Goal: Task Accomplishment & Management: Complete application form

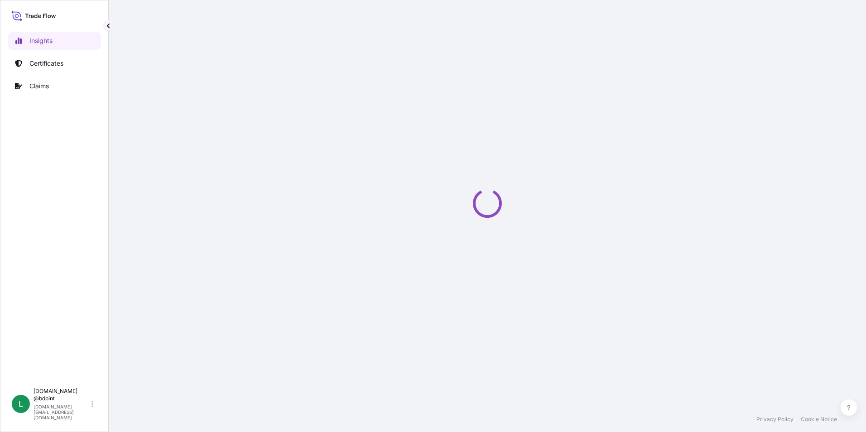
select select "2025"
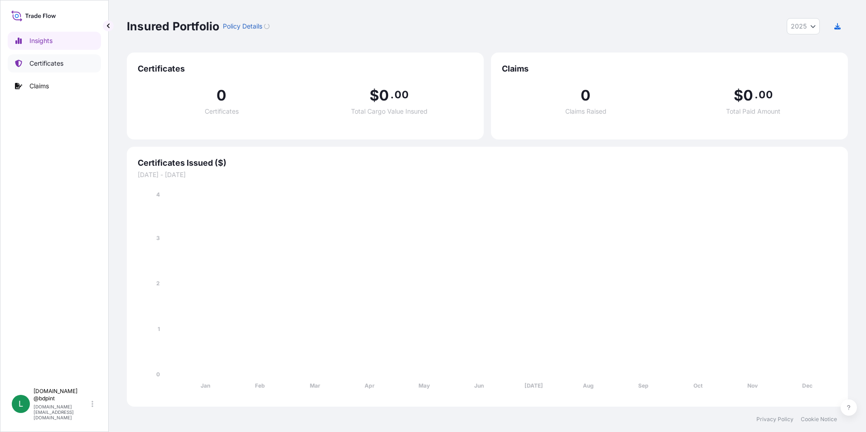
click at [40, 66] on p "Certificates" at bounding box center [46, 63] width 34 height 9
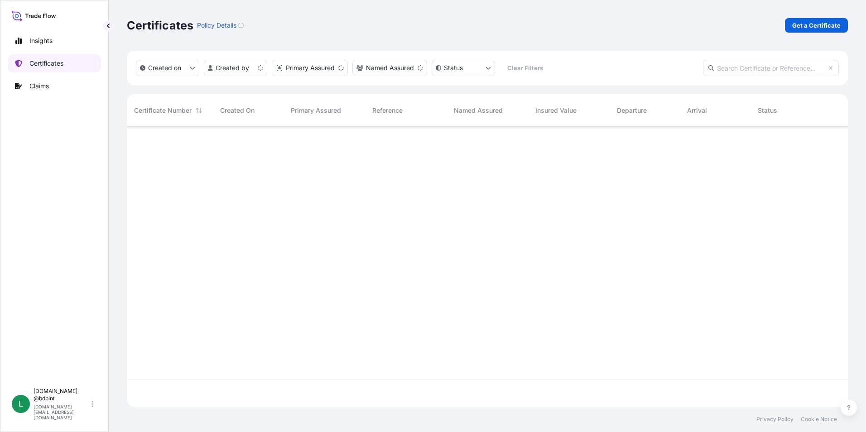
scroll to position [278, 714]
click at [802, 31] on link "Get a Certificate" at bounding box center [816, 25] width 63 height 14
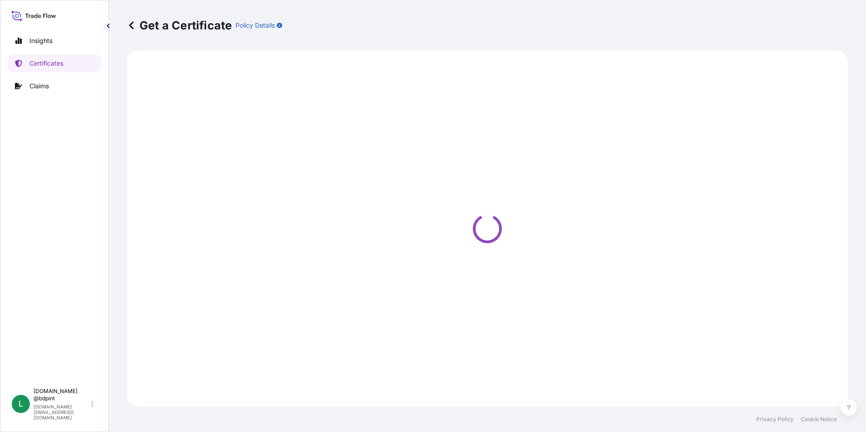
select select "Barge"
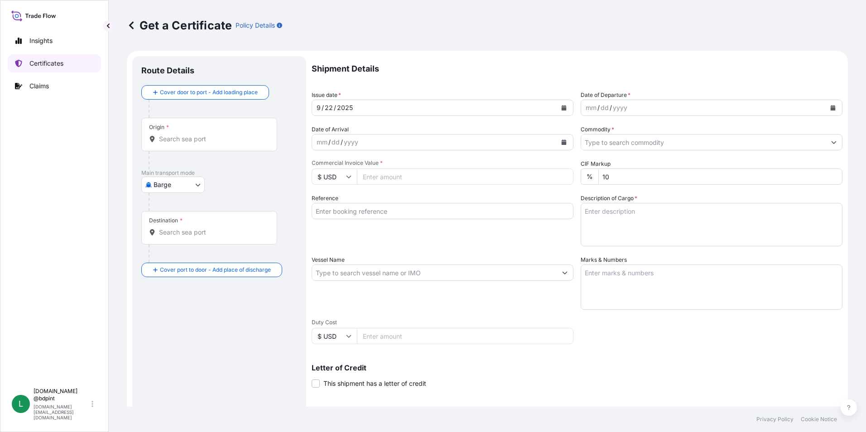
click at [44, 67] on p "Certificates" at bounding box center [46, 63] width 34 height 9
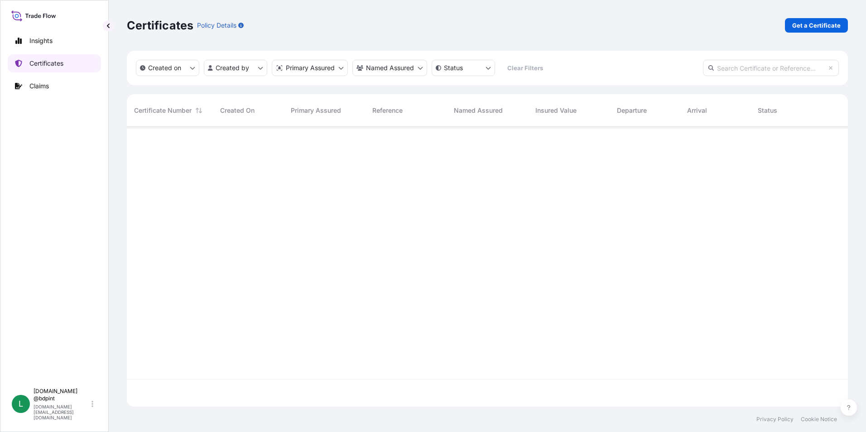
scroll to position [278, 714]
click at [786, 70] on input "text" at bounding box center [771, 68] width 136 height 16
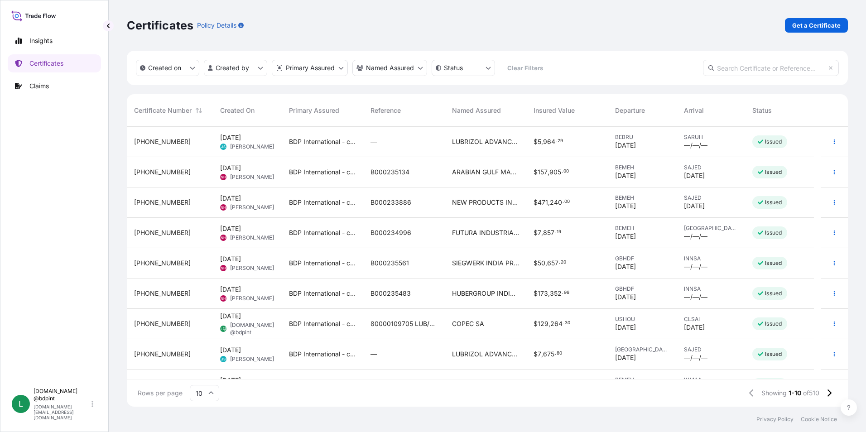
click at [723, 67] on input "text" at bounding box center [771, 68] width 136 height 16
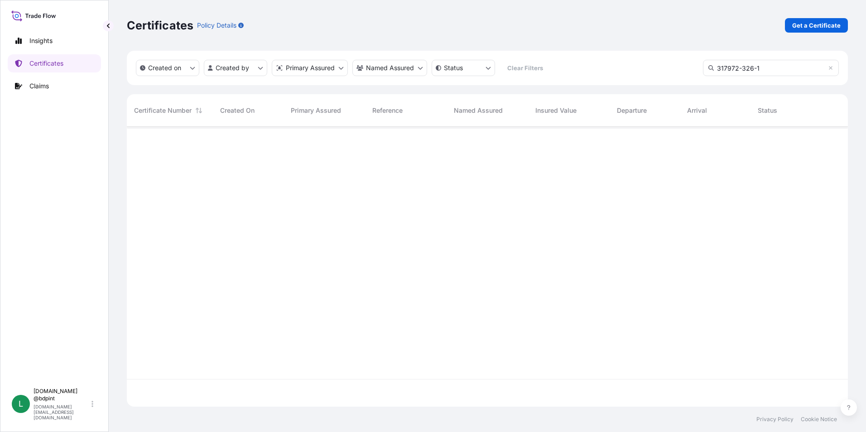
scroll to position [306, 714]
drag, startPoint x: 800, startPoint y: 72, endPoint x: 679, endPoint y: 85, distance: 122.4
click at [679, 85] on div "Created on Created by Primary Assured Named Assured Status Clear Filters 317972…" at bounding box center [487, 68] width 721 height 34
type input "3"
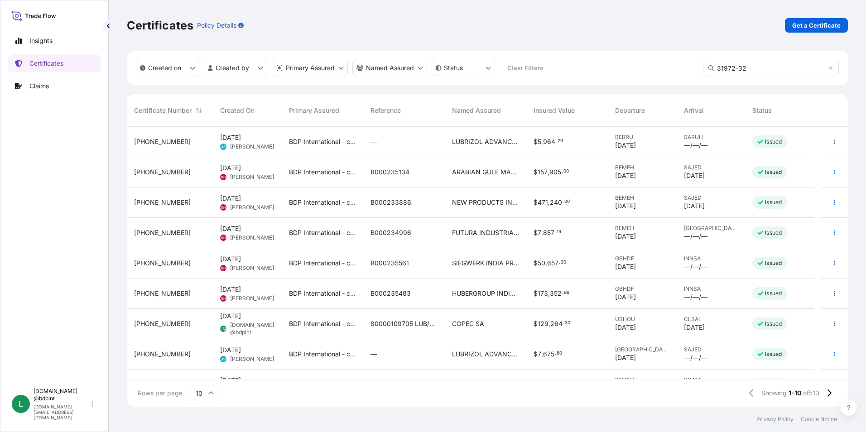
scroll to position [278, 714]
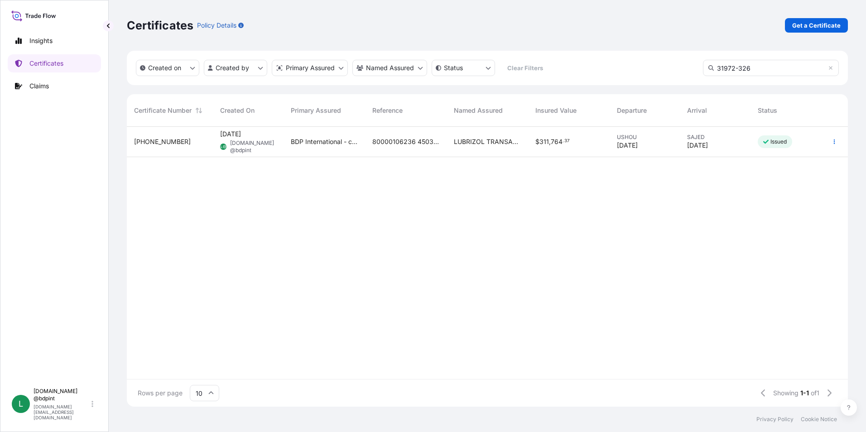
type input "31972-326"
click at [836, 145] on button "button" at bounding box center [834, 141] width 14 height 14
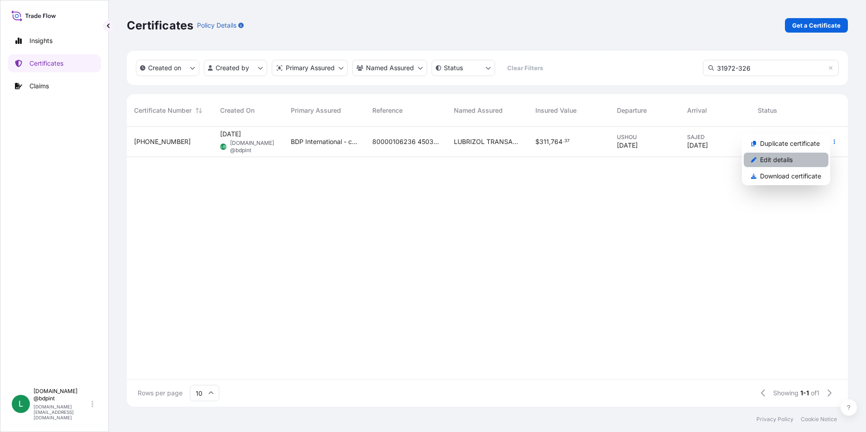
click at [780, 157] on p "Edit details" at bounding box center [776, 159] width 33 height 9
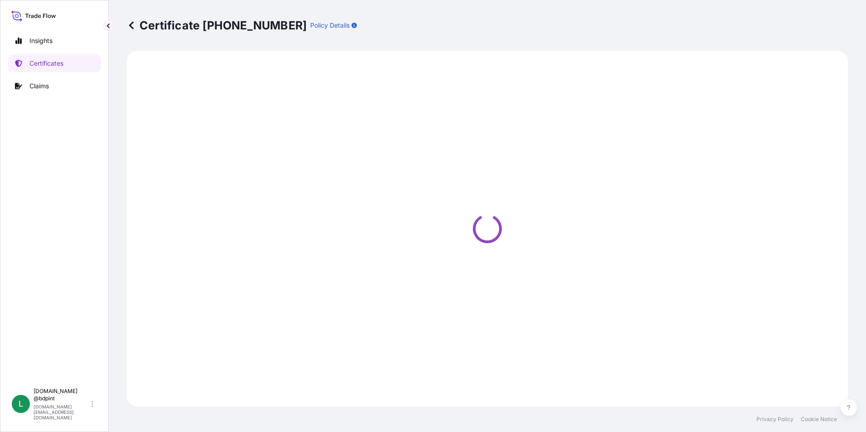
select select "Ocean Vessel"
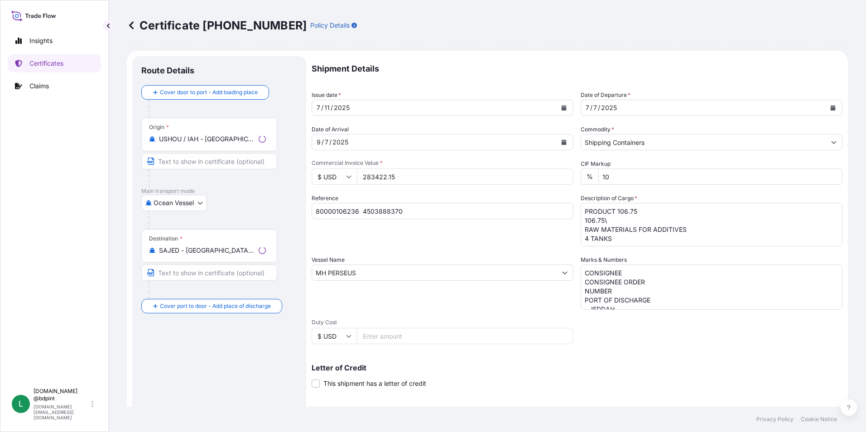
select select "31972"
click at [378, 145] on div "[DATE]" at bounding box center [434, 142] width 244 height 16
drag, startPoint x: 445, startPoint y: 177, endPoint x: 309, endPoint y: 175, distance: 135.4
click at [309, 175] on form "Route Details Cover door to port - Add loading place Place of loading Road / [G…" at bounding box center [487, 285] width 721 height 468
paste input "12860.08"
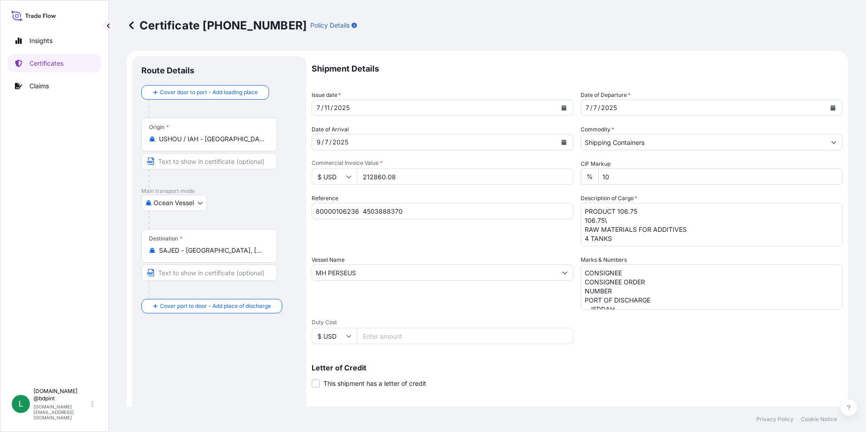
type input "212860.08"
click at [413, 177] on input "212860.08" at bounding box center [465, 176] width 216 height 16
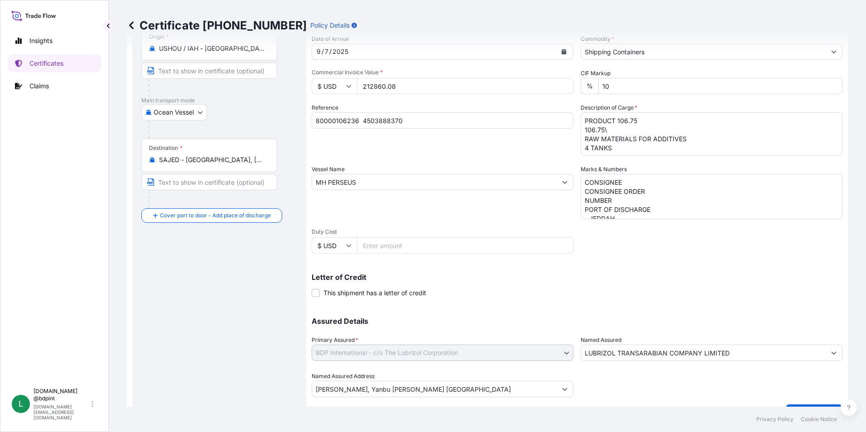
scroll to position [112, 0]
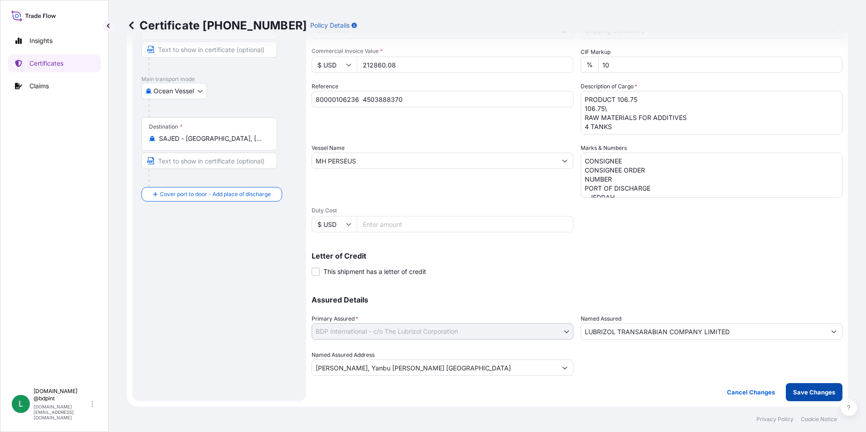
click at [796, 396] on p "Save Changes" at bounding box center [814, 392] width 42 height 9
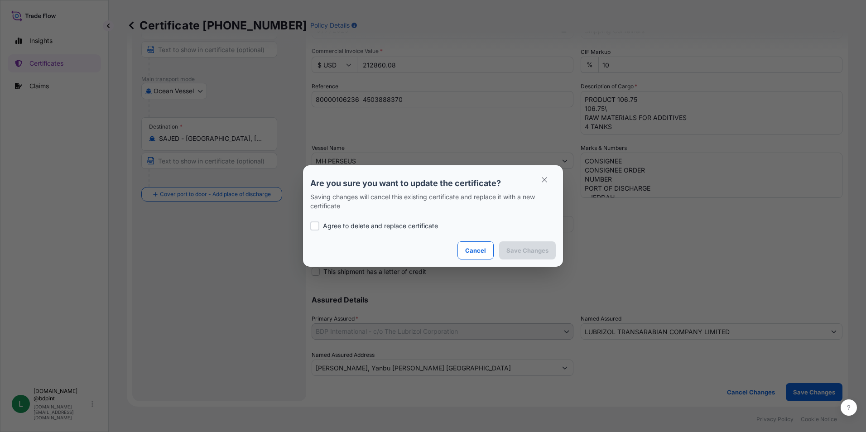
click at [311, 228] on div at bounding box center [314, 225] width 9 height 9
checkbox input "true"
click at [528, 254] on p "Save Changes" at bounding box center [527, 250] width 42 height 9
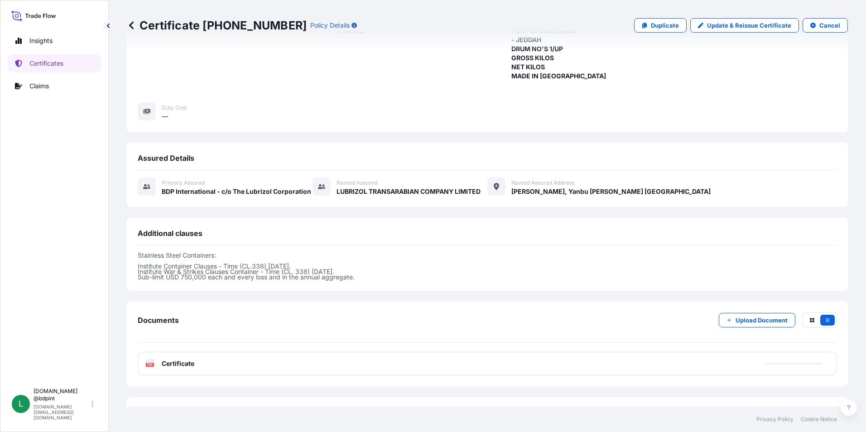
scroll to position [213, 0]
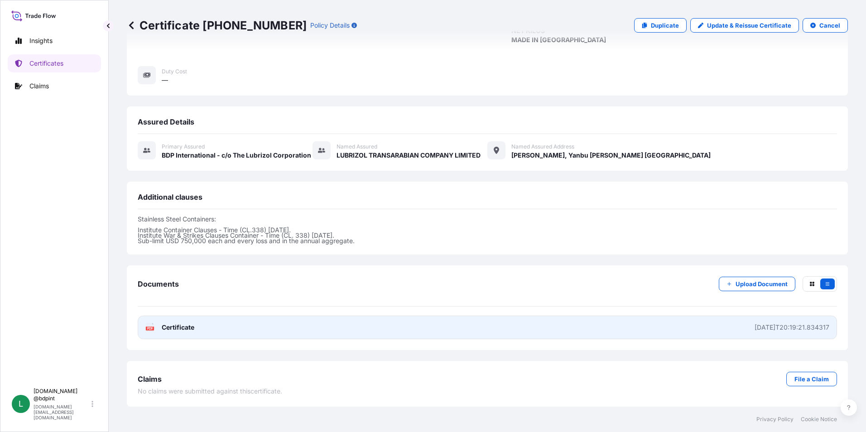
click at [388, 330] on link "PDF Certificate [DATE]T20:19:21.834317" at bounding box center [487, 328] width 699 height 24
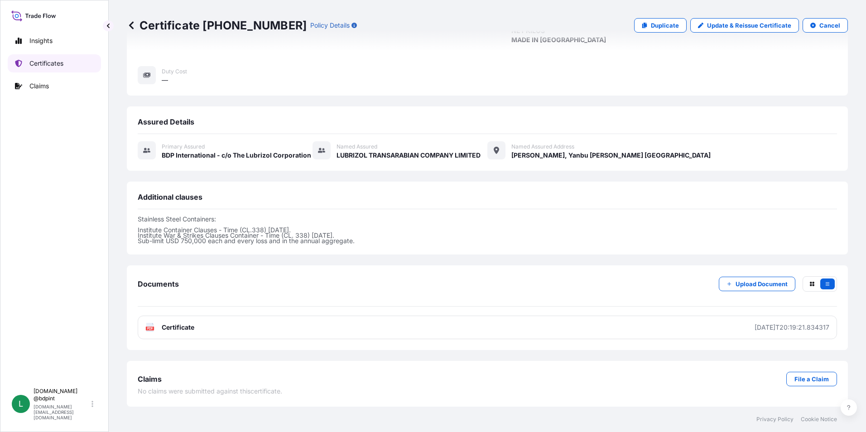
click at [42, 67] on p "Certificates" at bounding box center [46, 63] width 34 height 9
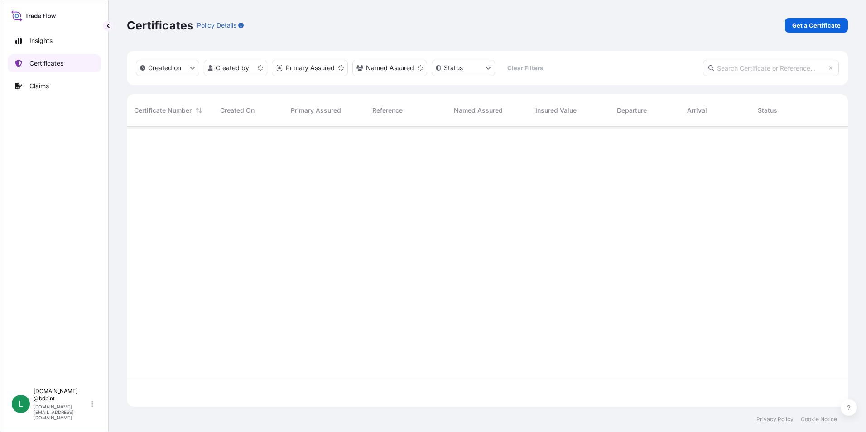
scroll to position [278, 714]
click at [833, 23] on p "Get a Certificate" at bounding box center [816, 25] width 48 height 9
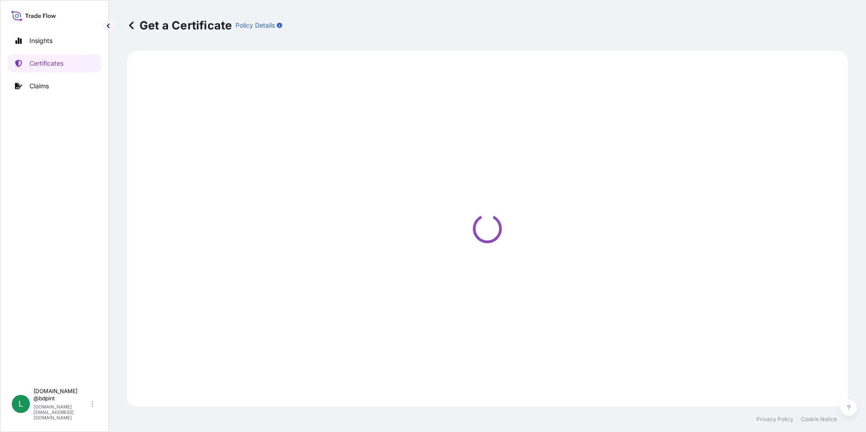
select select "Barge"
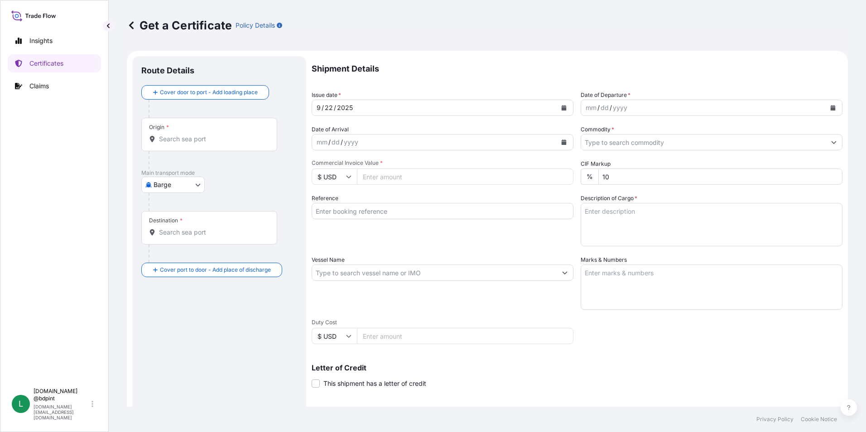
click at [830, 108] on icon "Calendar" at bounding box center [832, 107] width 5 height 5
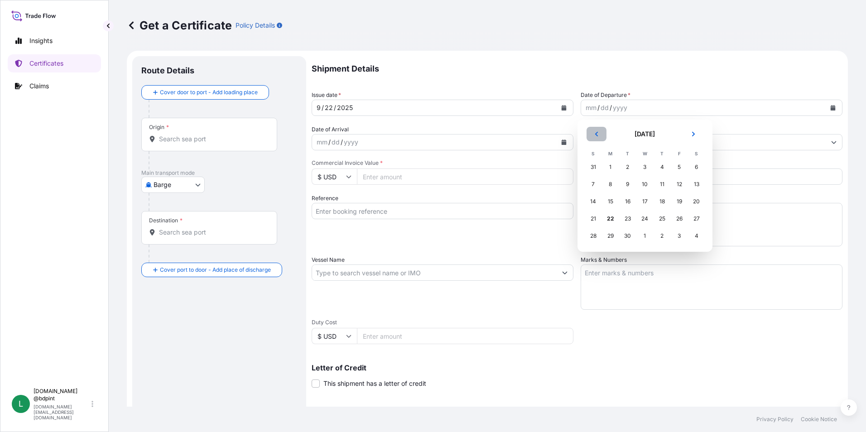
click at [597, 134] on icon "Previous" at bounding box center [596, 133] width 5 height 5
click at [692, 131] on icon "Next" at bounding box center [692, 133] width 5 height 5
click at [613, 185] on div "7" at bounding box center [610, 184] width 16 height 16
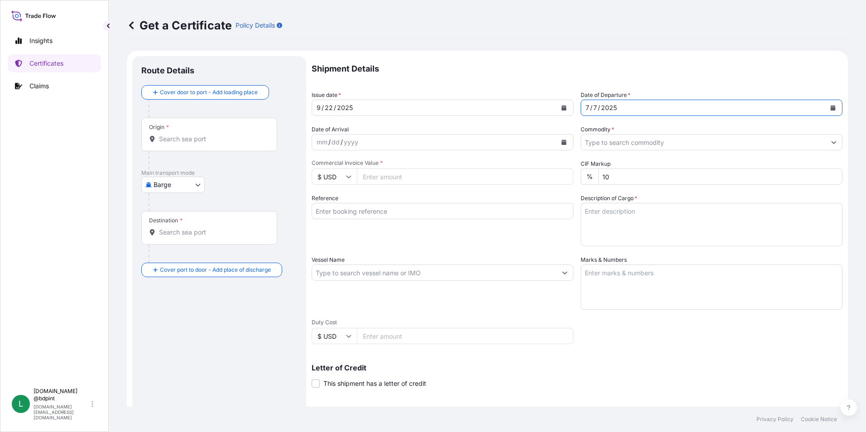
click at [561, 142] on icon "Calendar" at bounding box center [563, 141] width 5 height 5
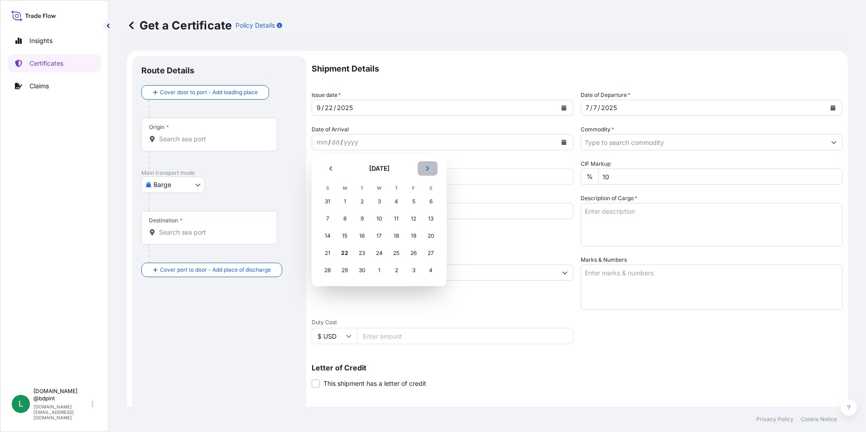
click at [425, 163] on button "Next" at bounding box center [427, 168] width 20 height 14
click at [397, 253] on div "23" at bounding box center [396, 253] width 16 height 16
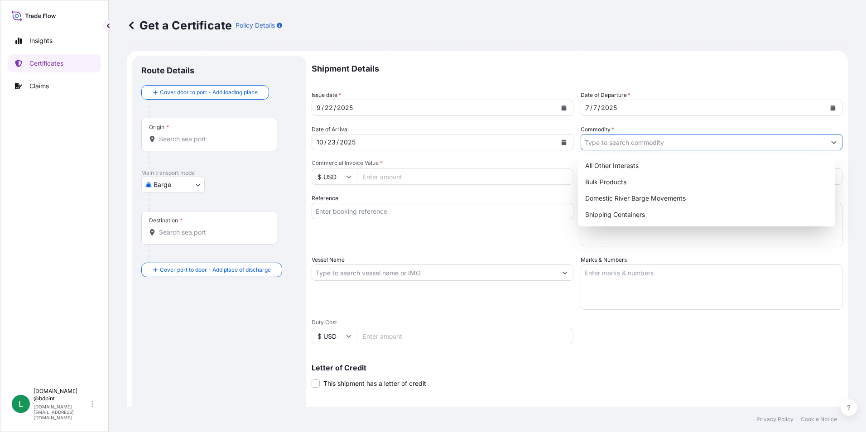
click at [664, 147] on input "Commodity *" at bounding box center [703, 142] width 244 height 16
click at [604, 218] on div "Shipping Containers" at bounding box center [706, 214] width 250 height 16
type input "Shipping Containers"
click at [383, 182] on input "Commercial Invoice Value *" at bounding box center [465, 176] width 216 height 16
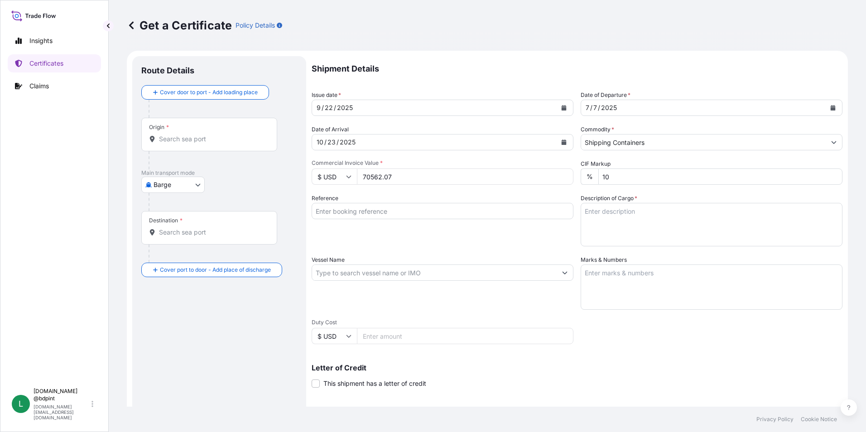
type input "70562.07"
click at [367, 206] on input "Reference" at bounding box center [442, 211] width 262 height 16
paste input "80000106236"
click at [412, 212] on input "80000106236" at bounding box center [442, 211] width 262 height 16
paste input "4503888370"
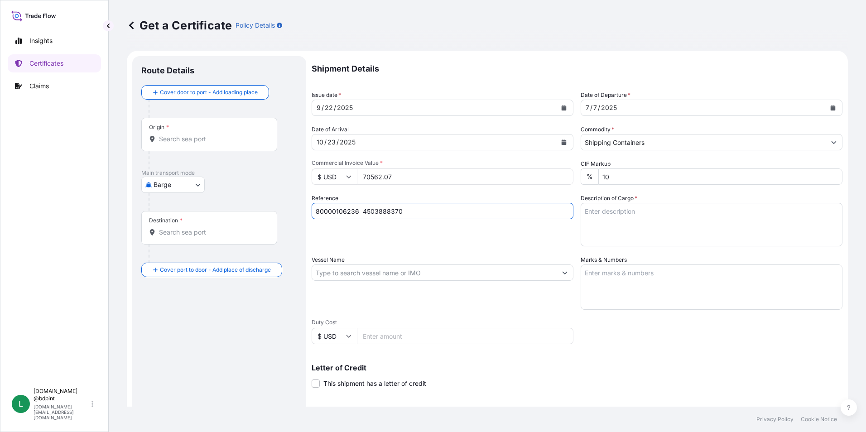
type input "80000106236 4503888370"
click at [614, 217] on textarea "Description of Cargo *" at bounding box center [711, 224] width 262 height 43
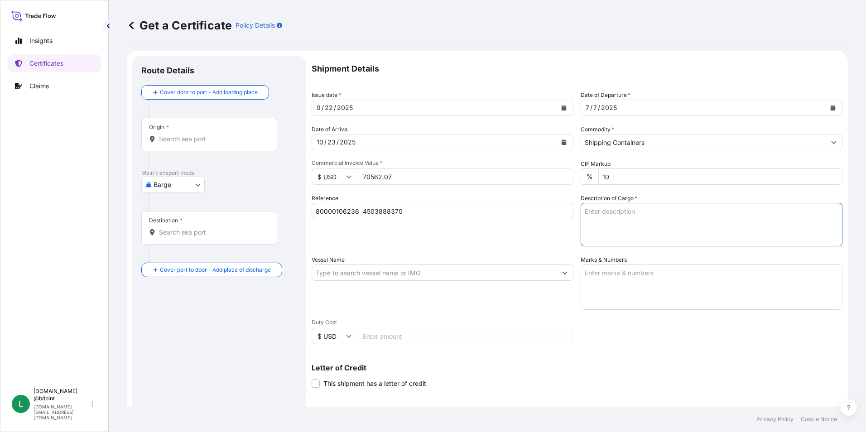
paste textarea "PRODUCT 106.75 106.75\"
click at [451, 270] on input "Vessel Name" at bounding box center [434, 272] width 244 height 16
click at [622, 276] on textarea "Marks & Numbers" at bounding box center [711, 286] width 262 height 45
click at [626, 220] on textarea "PRODUCT 106.75 106.75\" at bounding box center [711, 224] width 262 height 43
paste textarea "RAW MATERIALS FOR ADDITIVES"
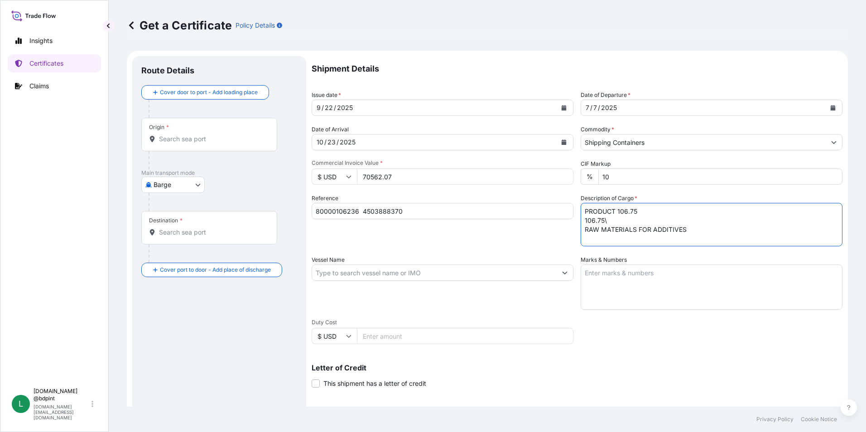
click at [692, 230] on textarea "PRODUCT 106.75 106.75\ RAW MATERIALS FOR ADDITIVES" at bounding box center [711, 224] width 262 height 43
type textarea "PRODUCT 106.75 106.75\ RAW MATERIALS FOR ADDITIVES 1 tank"
click at [396, 268] on input "Vessel Name" at bounding box center [434, 272] width 244 height 16
click at [382, 271] on input "Vessel Name" at bounding box center [434, 272] width 244 height 16
paste input "CMA CGM AQUILA"
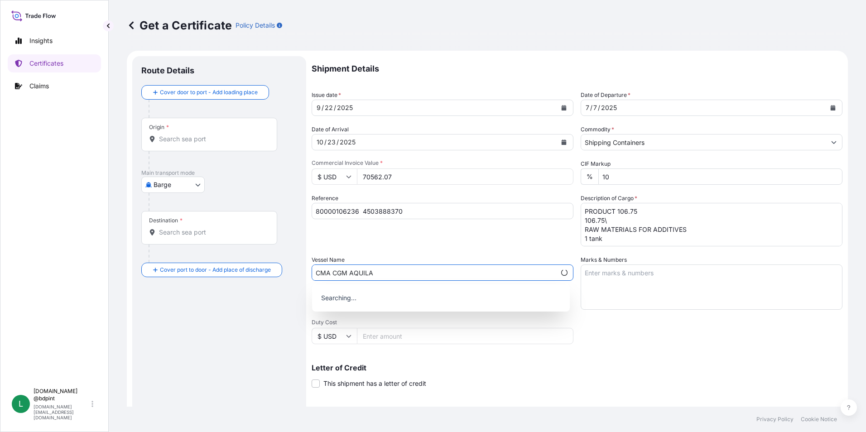
type input "CMA CGM AQUILA"
click at [407, 254] on div "Shipment Details Issue date * [DATE] Date of Departure * [DATE] Date of Arrival…" at bounding box center [576, 271] width 531 height 431
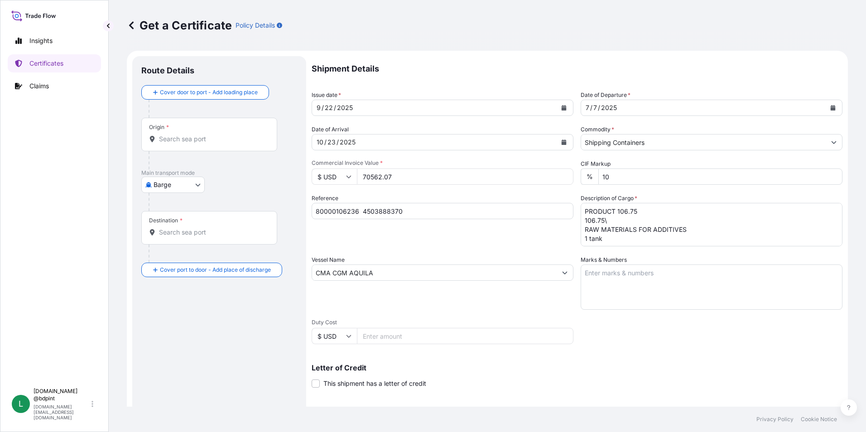
click at [668, 276] on textarea "Marks & Numbers" at bounding box center [711, 286] width 262 height 45
paste textarea "CONSIGNEE CONSIGNEE ORDER NUMBER PORT OF DISCHARGE - JEDDAH DRUM NO'S 1/UP GROS…"
type textarea "CONSIGNEE CONSIGNEE ORDER NUMBER PORT OF DISCHARGE - JEDDAH DRUM NO'S 1/UP GROS…"
click at [411, 303] on div "Vessel Name CMA CGM AQUILA" at bounding box center [442, 282] width 262 height 54
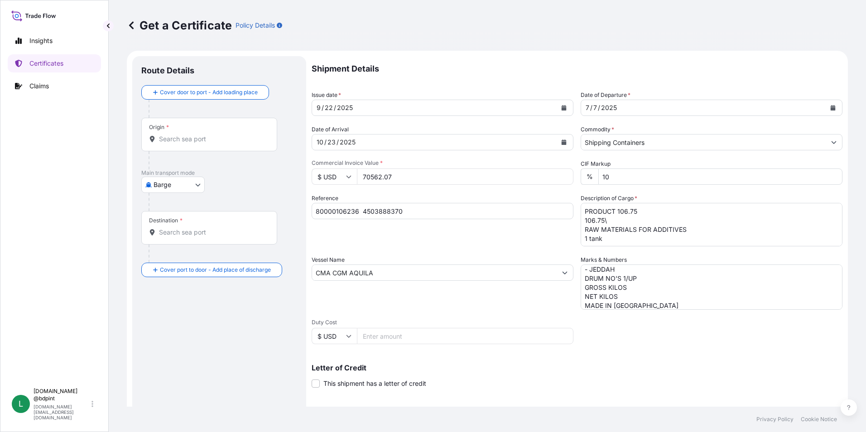
click at [182, 182] on body "0 options available. Insights Certificates Claims L [DOMAIN_NAME] @bdpint [DOMA…" at bounding box center [433, 216] width 866 height 432
click at [181, 289] on span "Ocean Vessel" at bounding box center [178, 289] width 40 height 9
select select "Ocean Vessel"
click at [198, 146] on input "Origin *" at bounding box center [212, 142] width 107 height 9
click at [187, 146] on input "Origin * Please select an origin" at bounding box center [212, 142] width 107 height 9
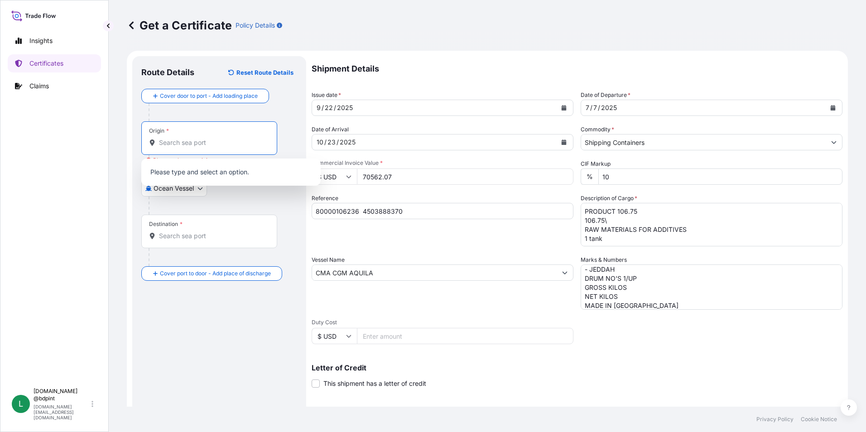
paste input "USHOU"
click at [198, 175] on span "USHOU / IAH - [GEOGRAPHIC_DATA], [GEOGRAPHIC_DATA]" at bounding box center [242, 175] width 141 height 18
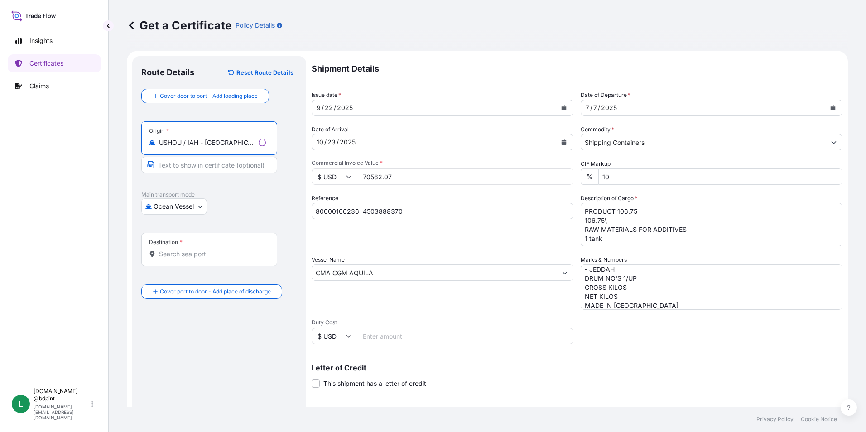
type input "USHOU / IAH - [GEOGRAPHIC_DATA], [GEOGRAPHIC_DATA]"
click at [198, 255] on input "Destination *" at bounding box center [212, 253] width 107 height 9
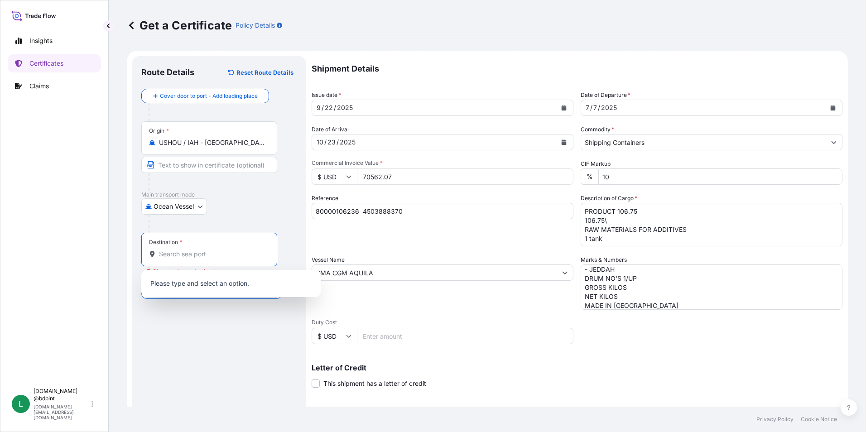
click at [231, 251] on input "Destination * Please select a destination" at bounding box center [212, 253] width 107 height 9
paste input "SAJED"
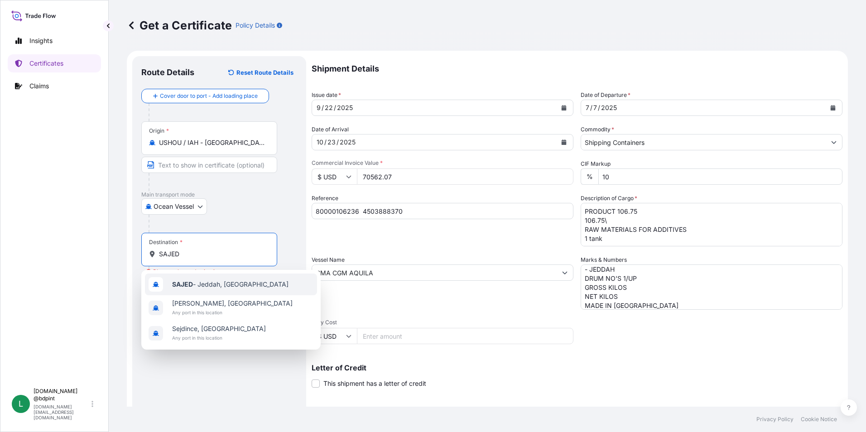
click at [233, 282] on span "SAJED - [GEOGRAPHIC_DATA], [GEOGRAPHIC_DATA]" at bounding box center [230, 284] width 116 height 9
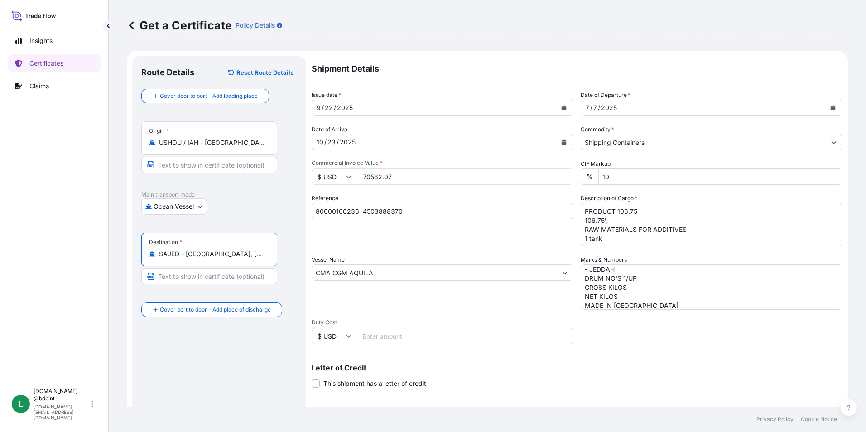
type input "SAJED - [GEOGRAPHIC_DATA], [GEOGRAPHIC_DATA]"
click at [239, 353] on div "Route Details Reset Route Details Cover door to port - Add loading place Place …" at bounding box center [219, 284] width 156 height 439
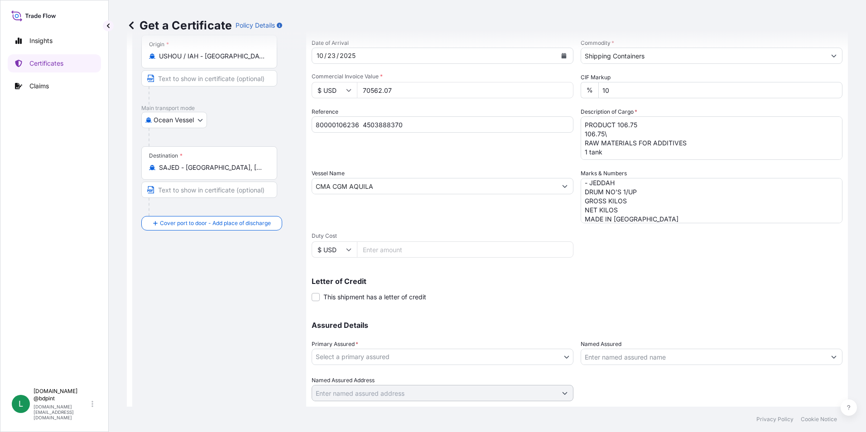
scroll to position [91, 0]
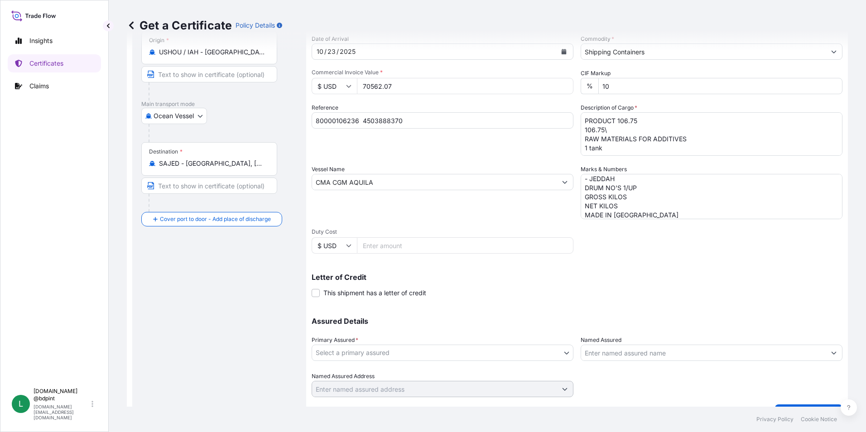
click at [459, 355] on body "0 options available. 3 options available. Insights Certificates Claims L [DOMAI…" at bounding box center [433, 216] width 866 height 432
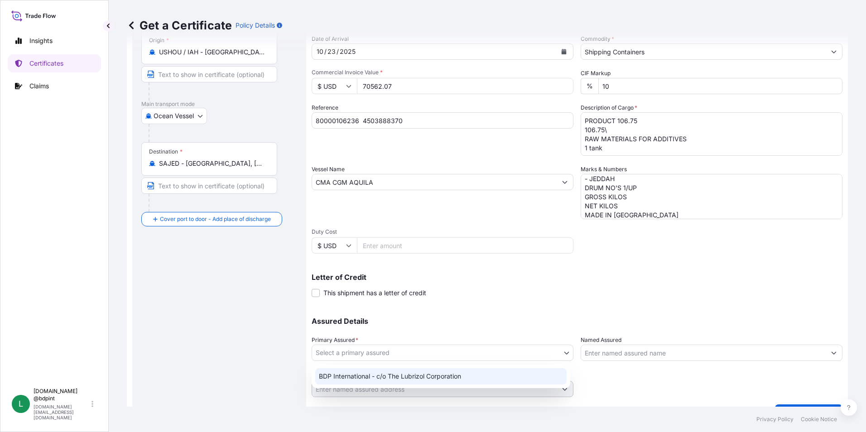
click at [423, 373] on div "BDP International - c/o The Lubrizol Corporation" at bounding box center [440, 376] width 251 height 16
select select "31972"
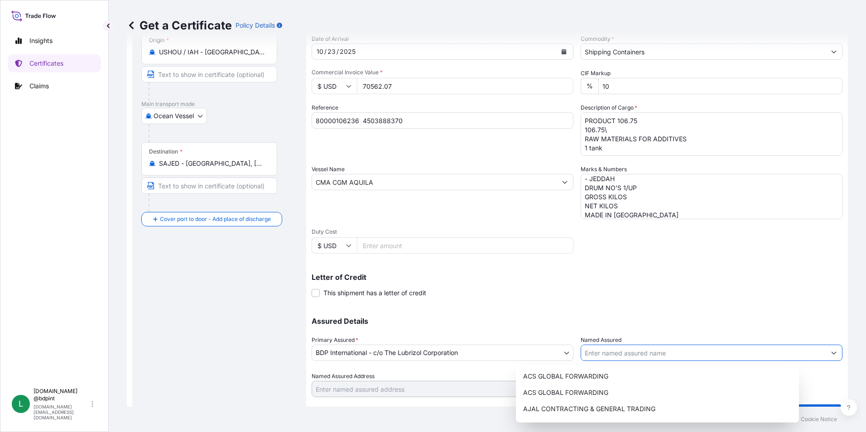
click at [650, 353] on input "Named Assured" at bounding box center [703, 353] width 244 height 16
paste input "LUBRIZOL TRANSARABIAN COMPANY LIMITED"
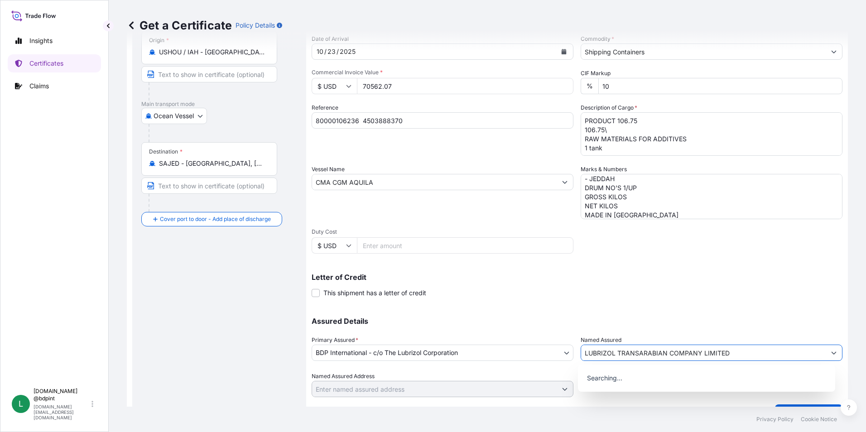
type input "LUBRIZOL TRANSARABIAN COMPANY LIMITED"
click at [631, 277] on p "Letter of Credit" at bounding box center [576, 276] width 531 height 7
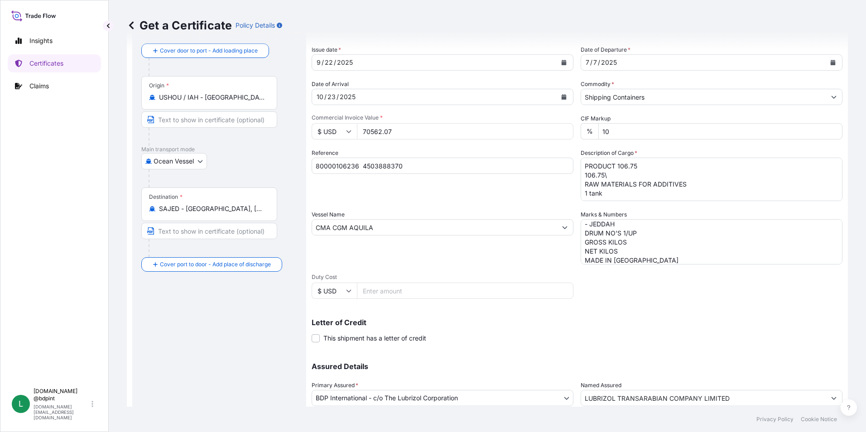
scroll to position [112, 0]
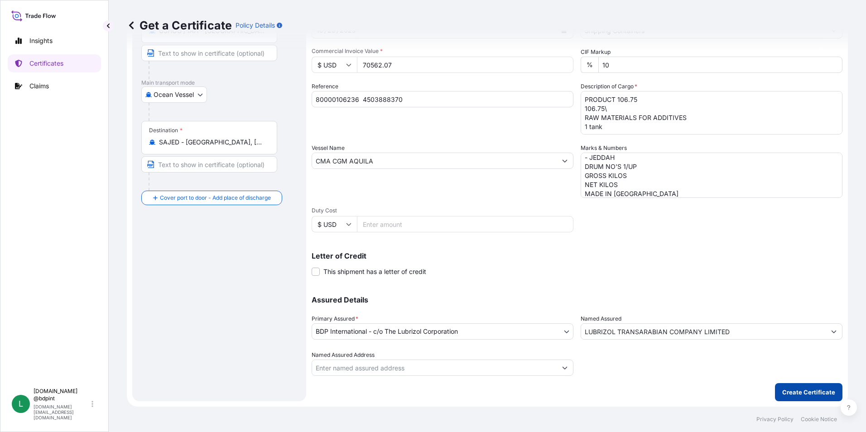
click at [801, 390] on p "Create Certificate" at bounding box center [808, 392] width 53 height 9
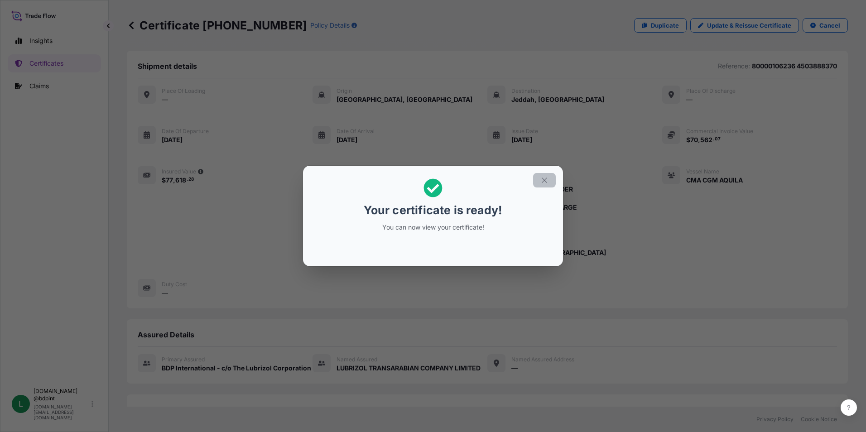
click at [550, 177] on button "button" at bounding box center [544, 180] width 23 height 14
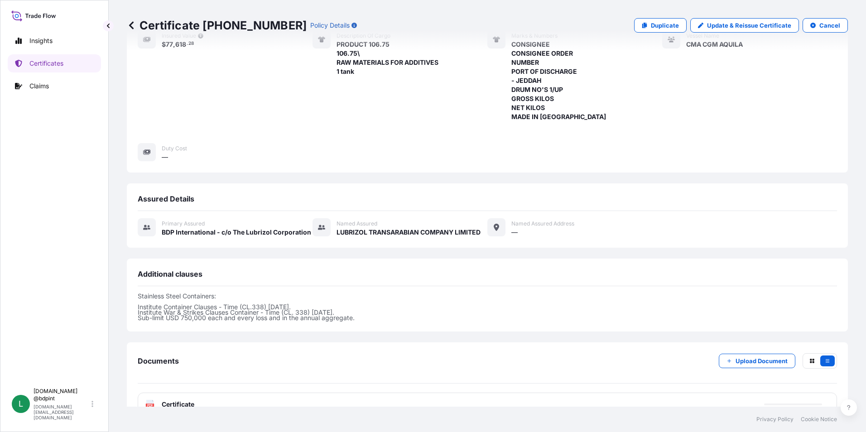
scroll to position [213, 0]
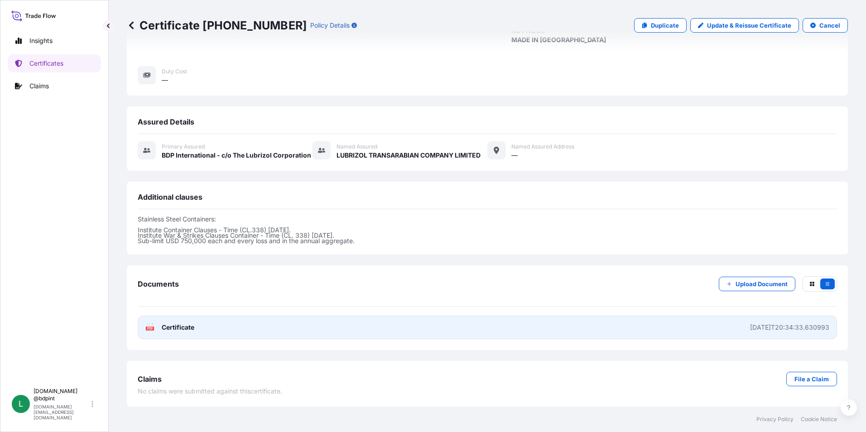
click at [469, 330] on link "PDF Certificate [DATE]T20:34:33.630993" at bounding box center [487, 328] width 699 height 24
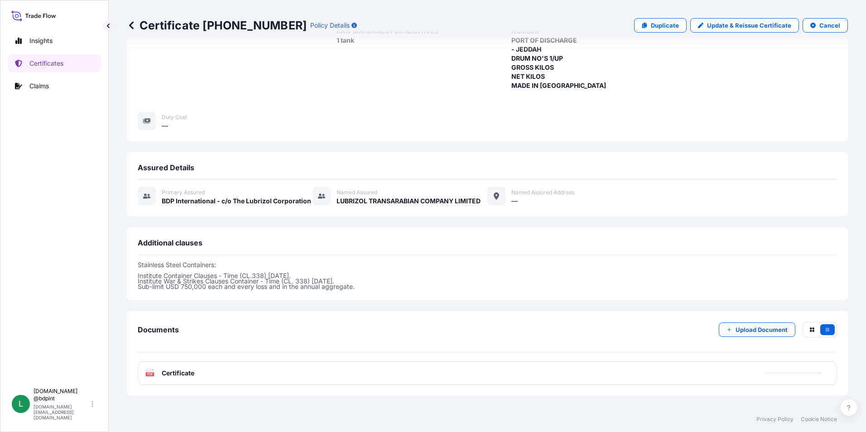
scroll to position [77, 0]
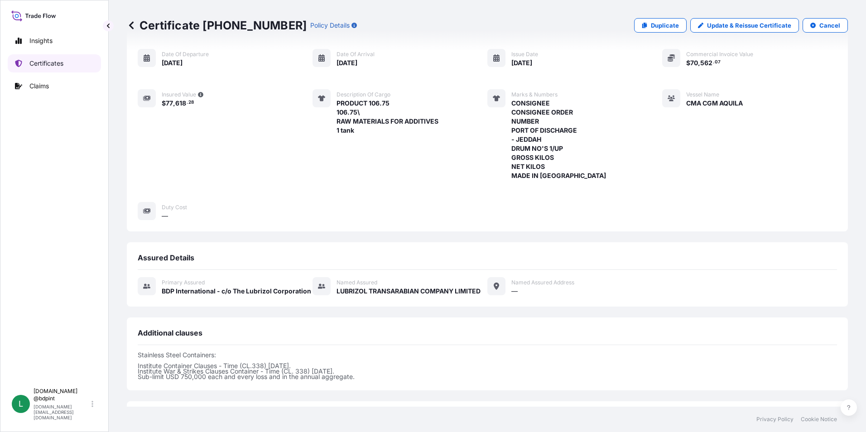
click at [36, 67] on p "Certificates" at bounding box center [46, 63] width 34 height 9
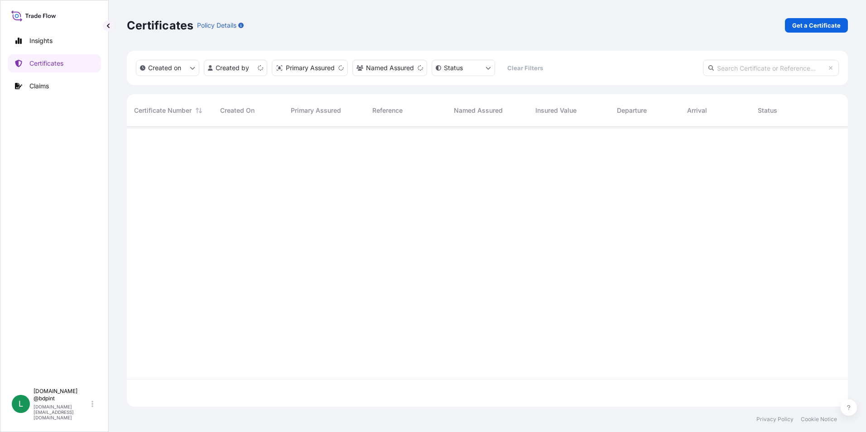
scroll to position [278, 714]
click at [769, 66] on input "text" at bounding box center [771, 68] width 136 height 16
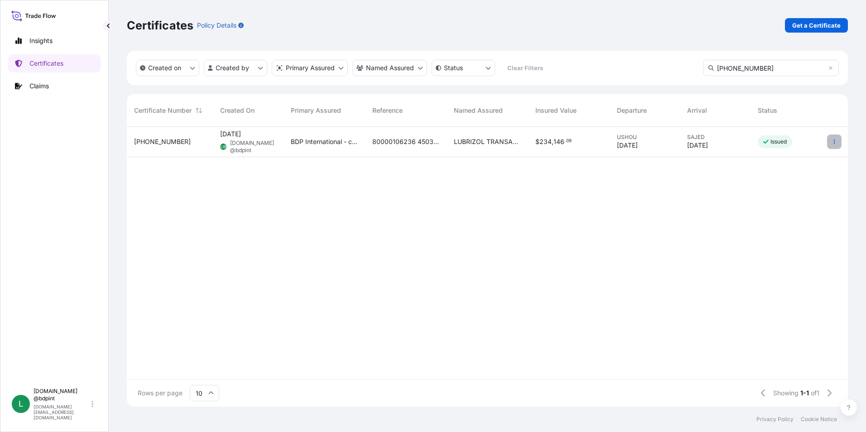
type input "[PHONE_NUMBER]"
click at [833, 143] on icon "button" at bounding box center [833, 141] width 5 height 5
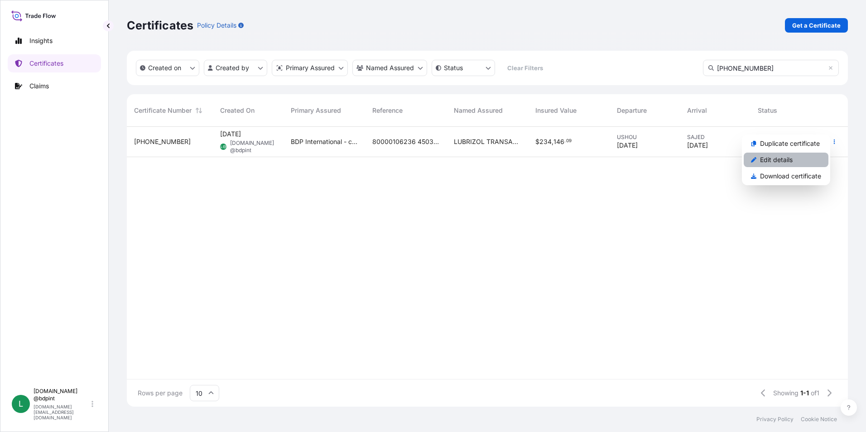
click at [783, 158] on p "Edit details" at bounding box center [776, 159] width 33 height 9
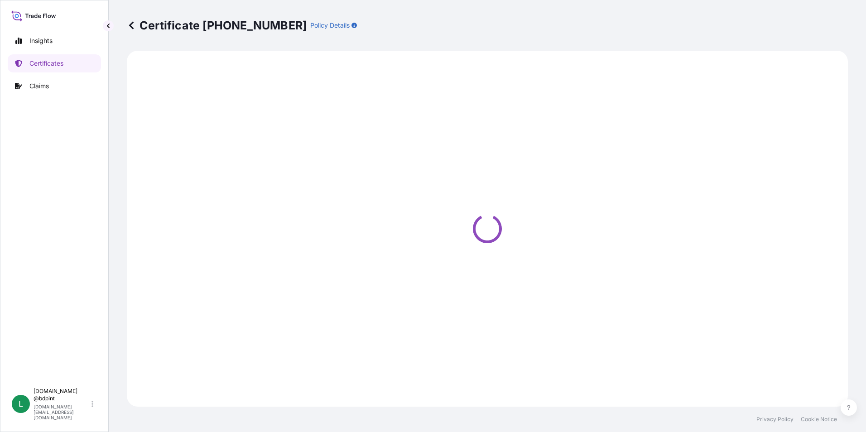
select select "Ocean Vessel"
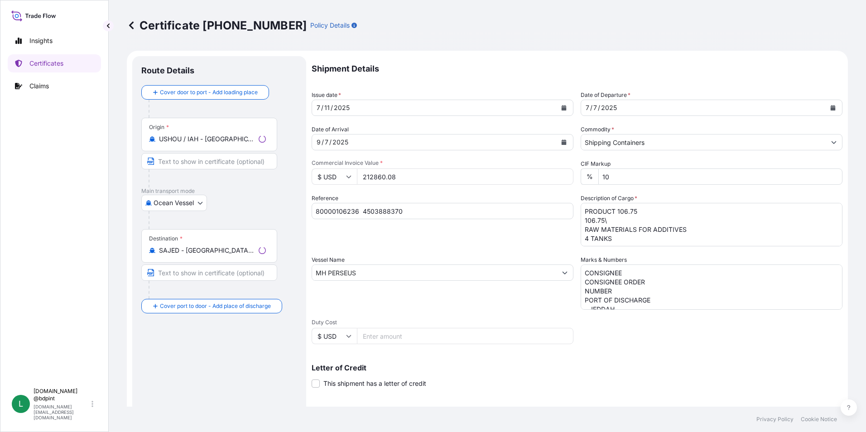
select select "31972"
click at [583, 239] on textarea "PRODUCT 106.75 106.75\ RAW MATERIALS FOR ADDITIVES 4 TANKS" at bounding box center [711, 224] width 262 height 43
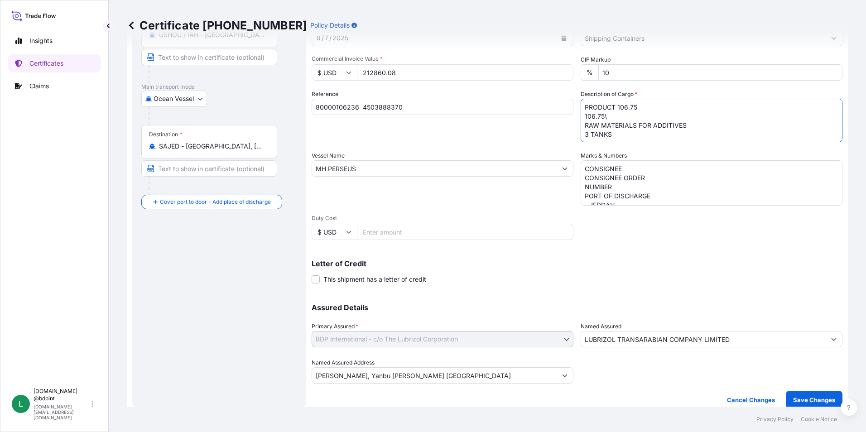
scroll to position [112, 0]
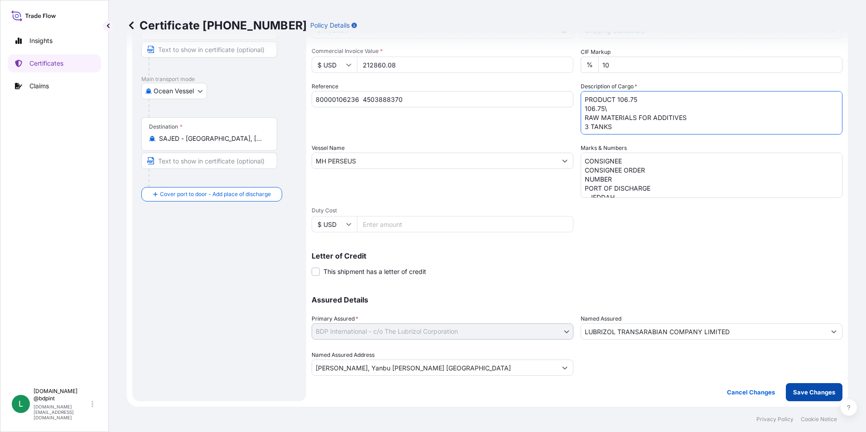
type textarea "PRODUCT 106.75 106.75\ RAW MATERIALS FOR ADDITIVES 3 TANKS"
click at [799, 394] on p "Save Changes" at bounding box center [814, 392] width 42 height 9
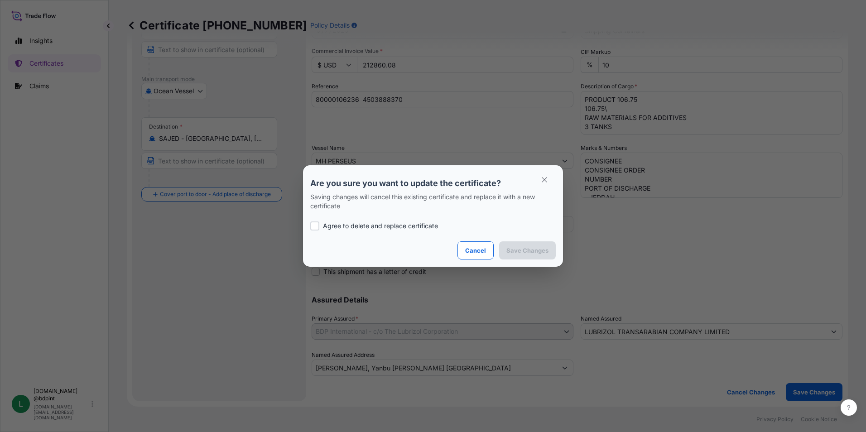
click at [311, 225] on div at bounding box center [314, 225] width 9 height 9
checkbox input "true"
click at [522, 251] on p "Save Changes" at bounding box center [527, 250] width 42 height 9
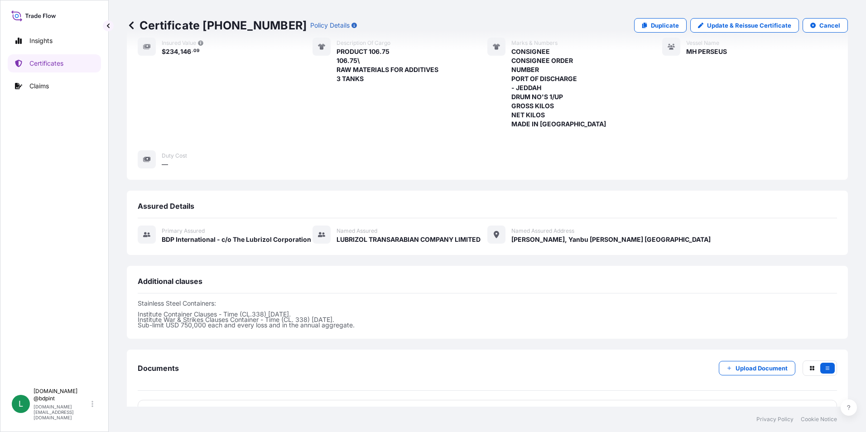
scroll to position [213, 0]
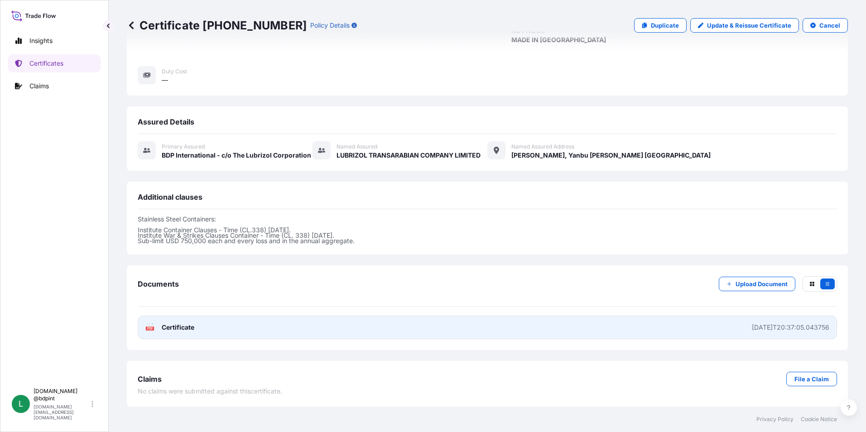
click at [472, 330] on link "PDF Certificate [DATE]T20:37:05.043756" at bounding box center [487, 328] width 699 height 24
